Goal: Task Accomplishment & Management: Manage account settings

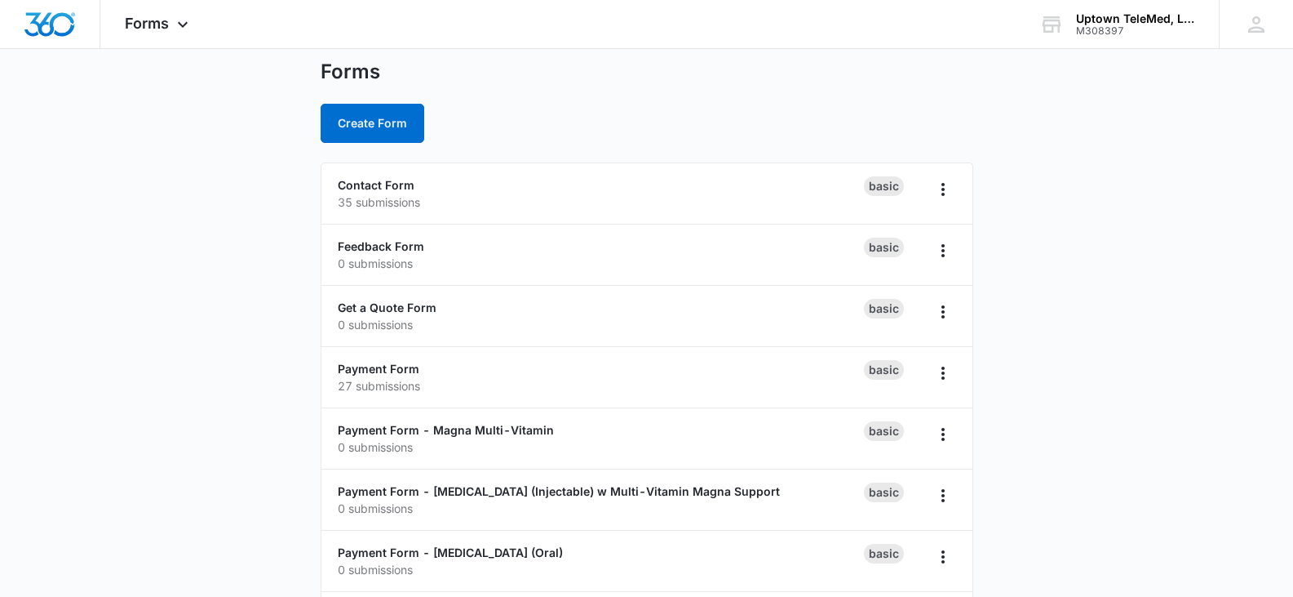
scroll to position [82, 0]
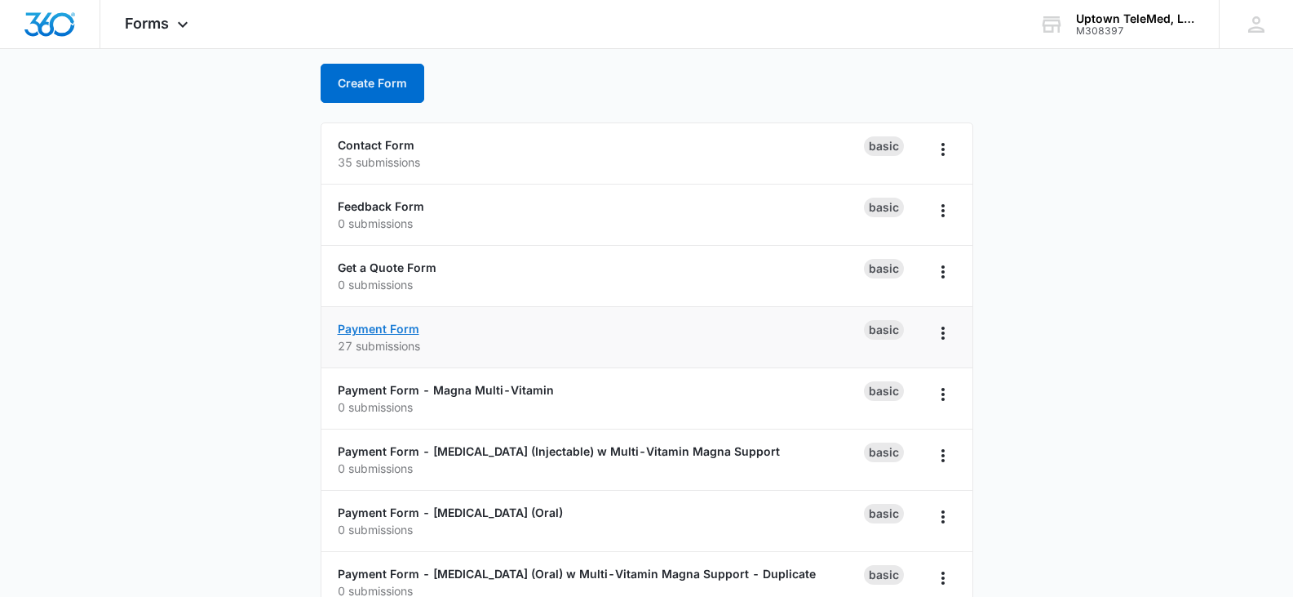
click at [388, 327] on link "Payment Form" at bounding box center [379, 329] width 82 height 14
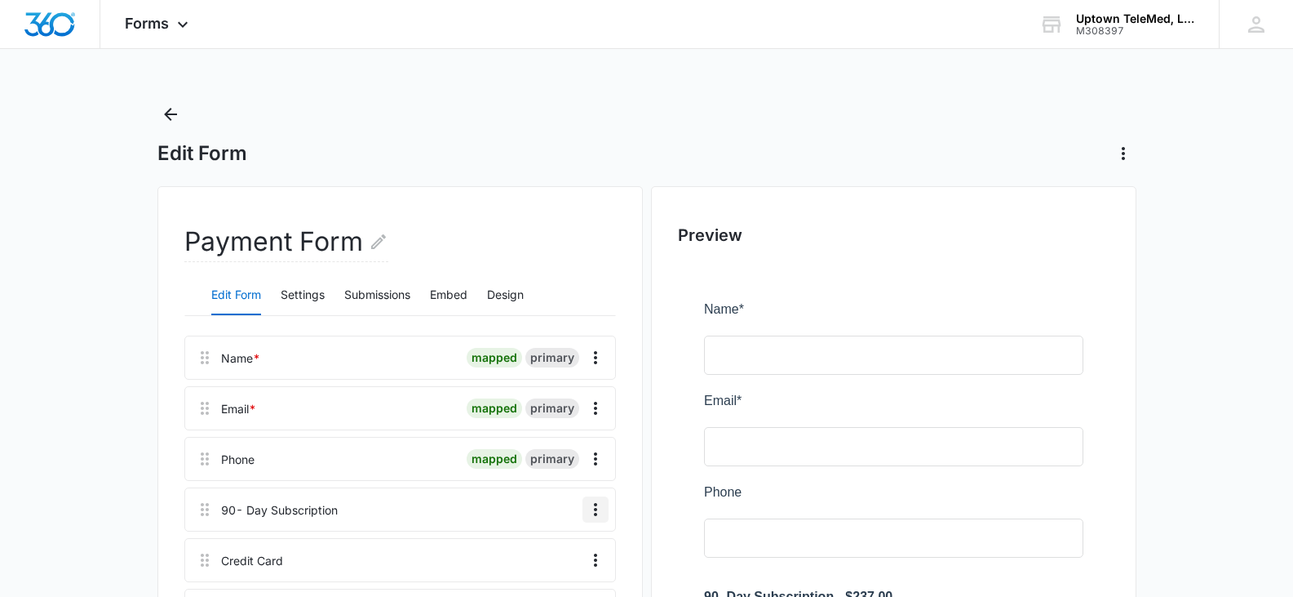
click at [594, 509] on icon "Overflow Menu" at bounding box center [595, 509] width 3 height 13
click at [545, 439] on div "Edit" at bounding box center [552, 438] width 34 height 11
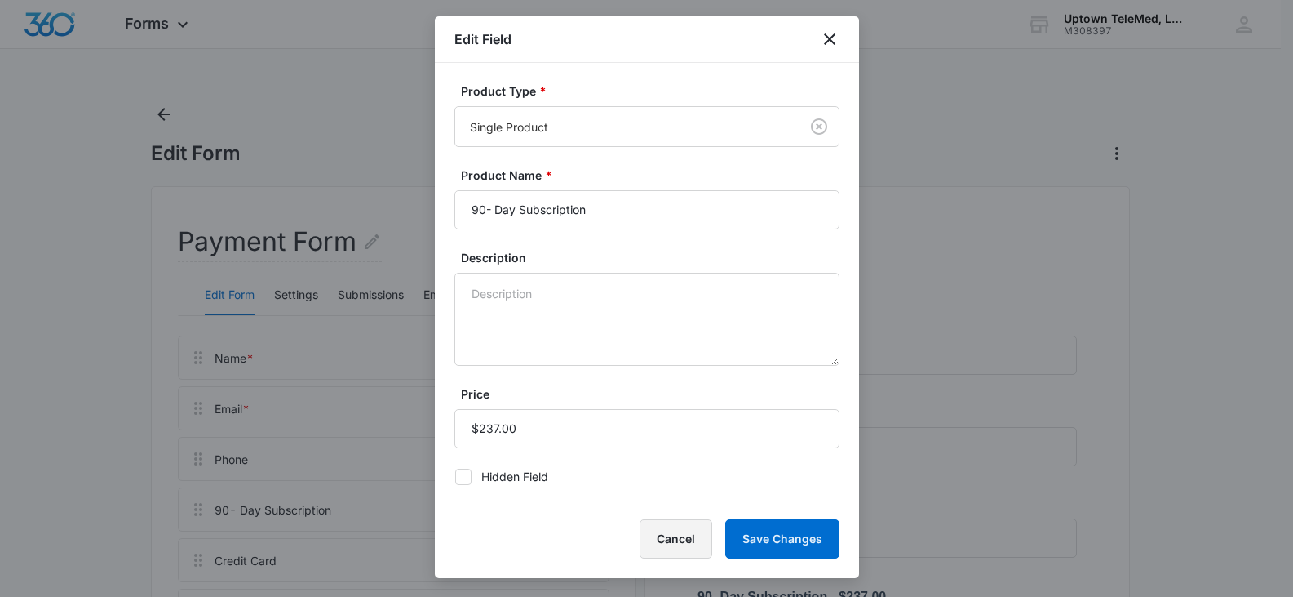
click at [677, 533] on button "Cancel" at bounding box center [676, 538] width 73 height 39
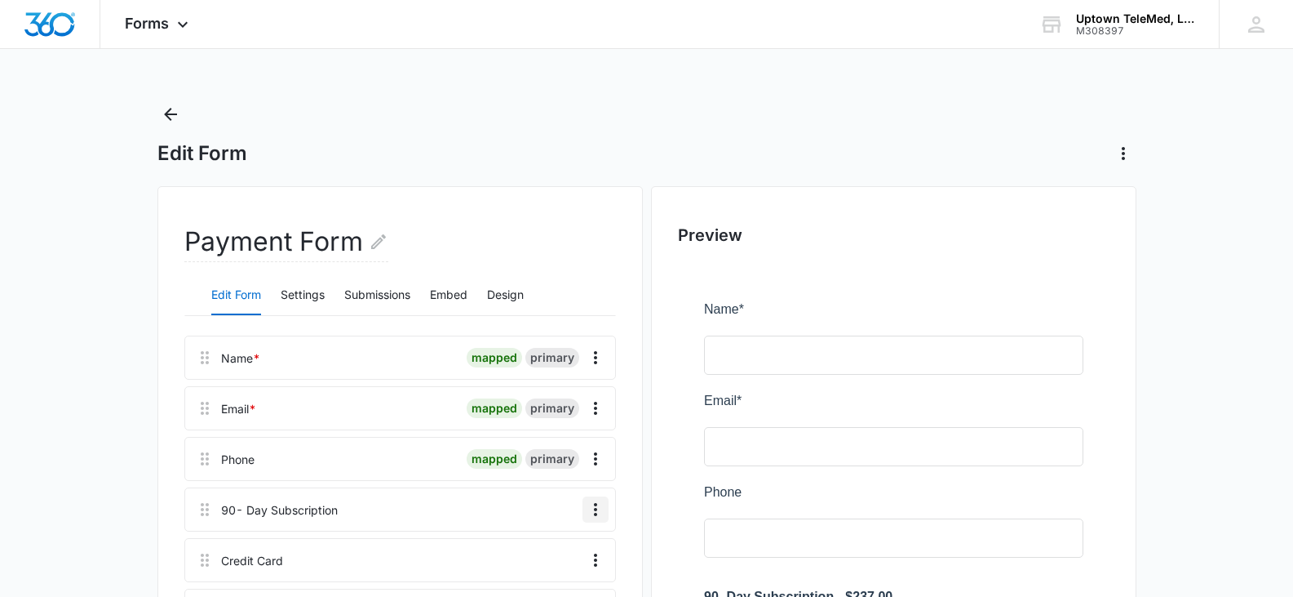
click at [592, 515] on icon "Overflow Menu" at bounding box center [596, 509] width 20 height 20
click at [544, 445] on div "Edit" at bounding box center [552, 438] width 34 height 11
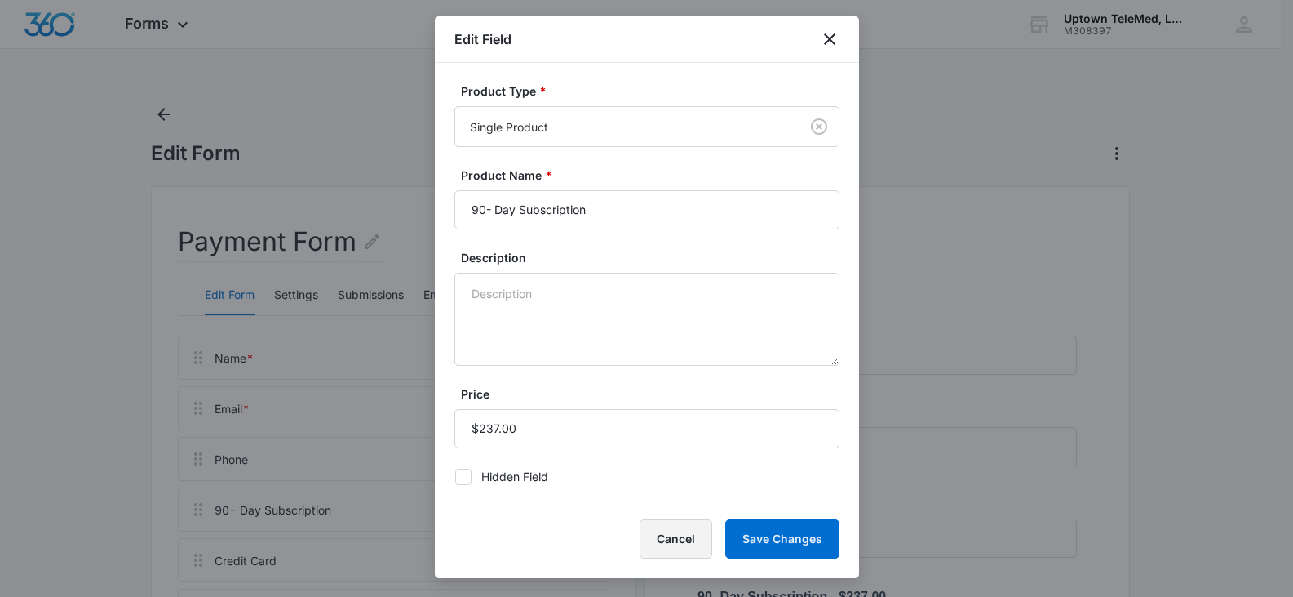
click at [685, 527] on button "Cancel" at bounding box center [676, 538] width 73 height 39
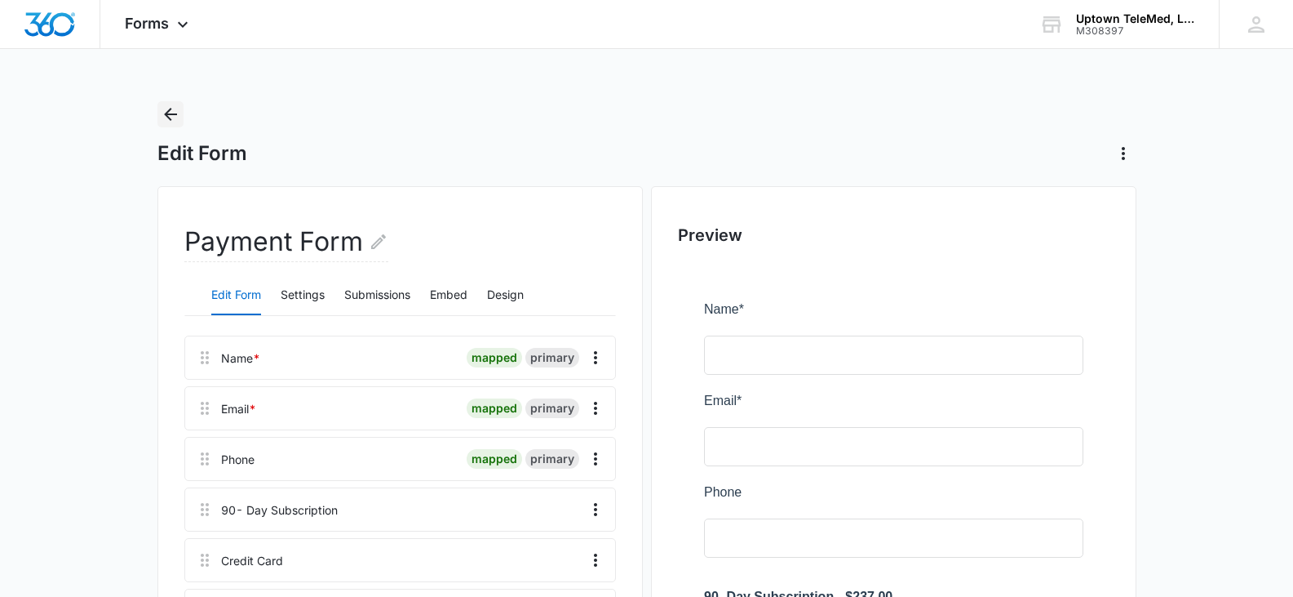
click at [163, 115] on icon "Back" at bounding box center [171, 114] width 20 height 20
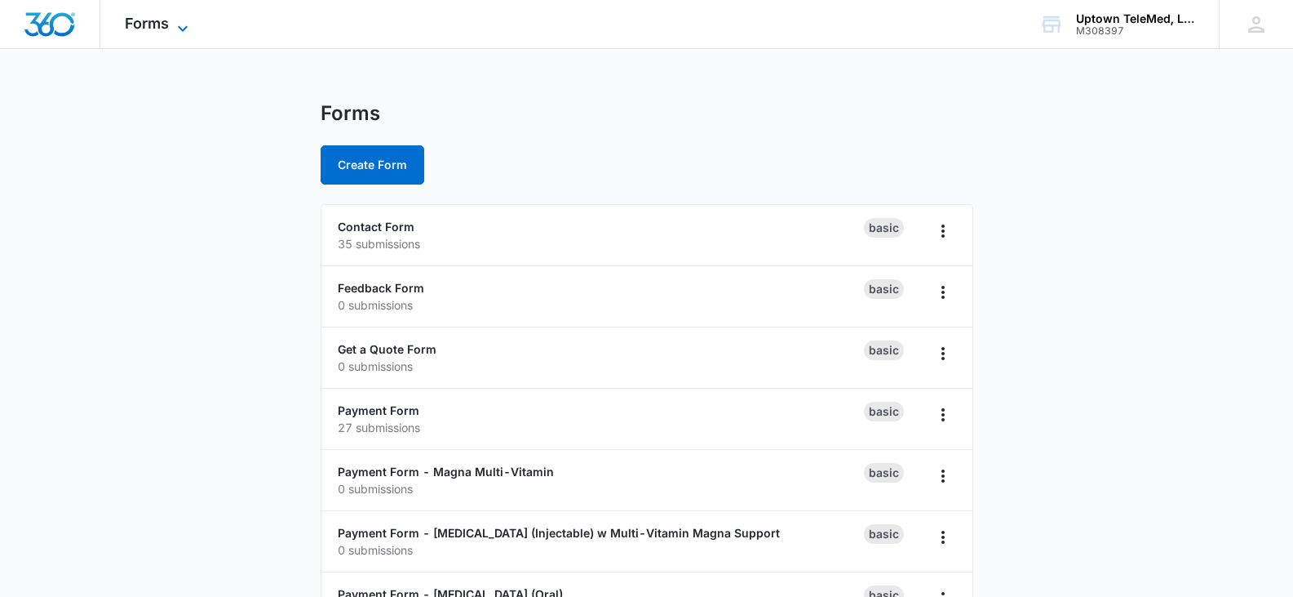
click at [160, 24] on span "Forms" at bounding box center [147, 23] width 44 height 17
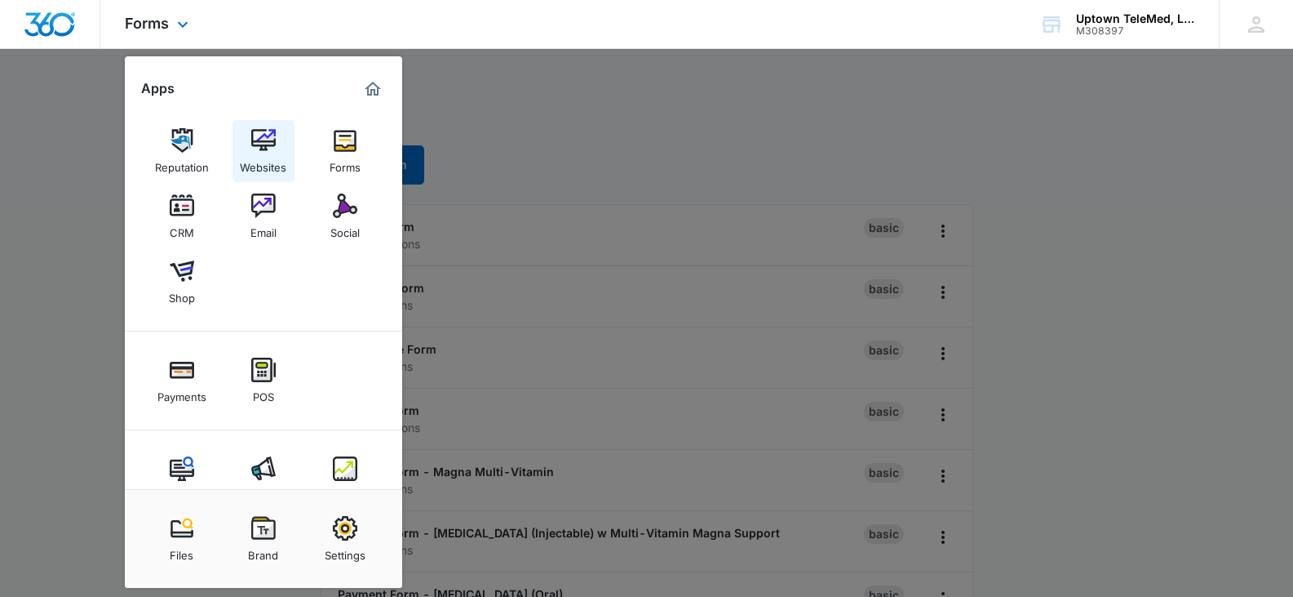
click at [256, 147] on img at bounding box center [263, 140] width 24 height 24
